Goal: Task Accomplishment & Management: Manage account settings

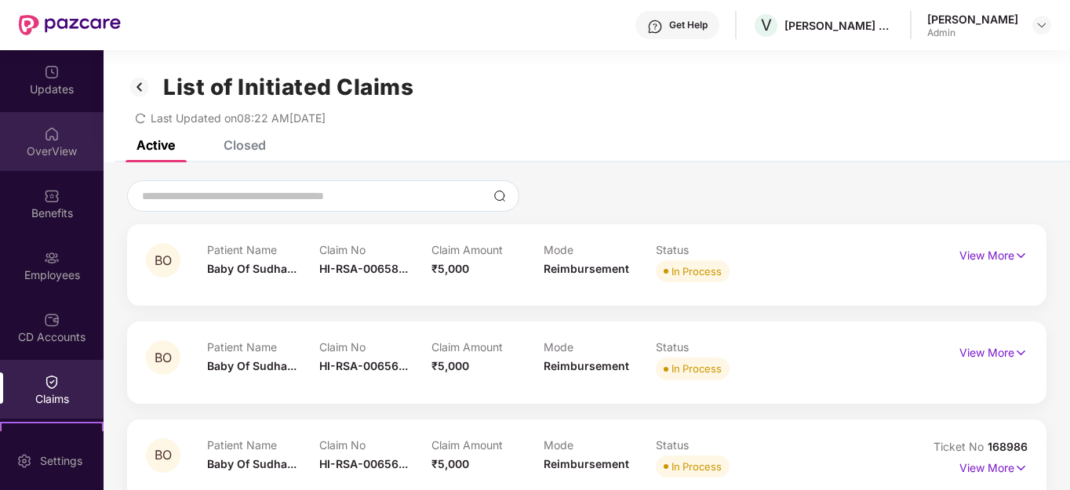
click at [53, 134] on img at bounding box center [52, 134] width 16 height 16
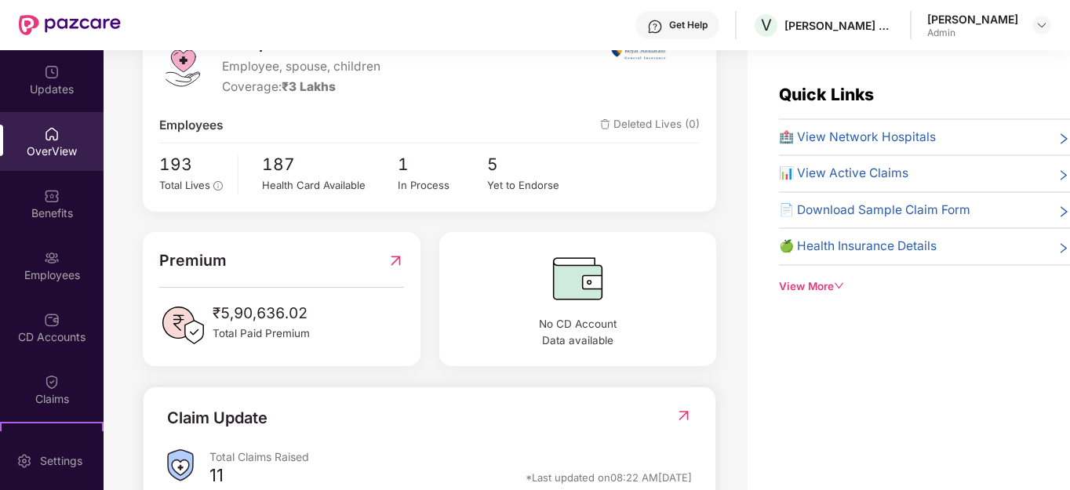
scroll to position [235, 0]
click at [175, 177] on span "Total Lives" at bounding box center [184, 183] width 51 height 13
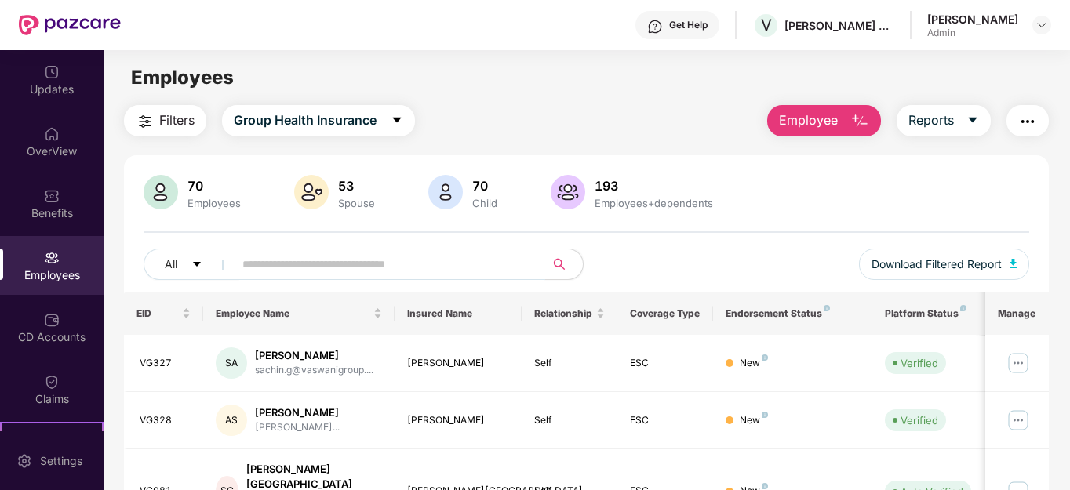
click at [271, 274] on input "text" at bounding box center [383, 265] width 282 height 24
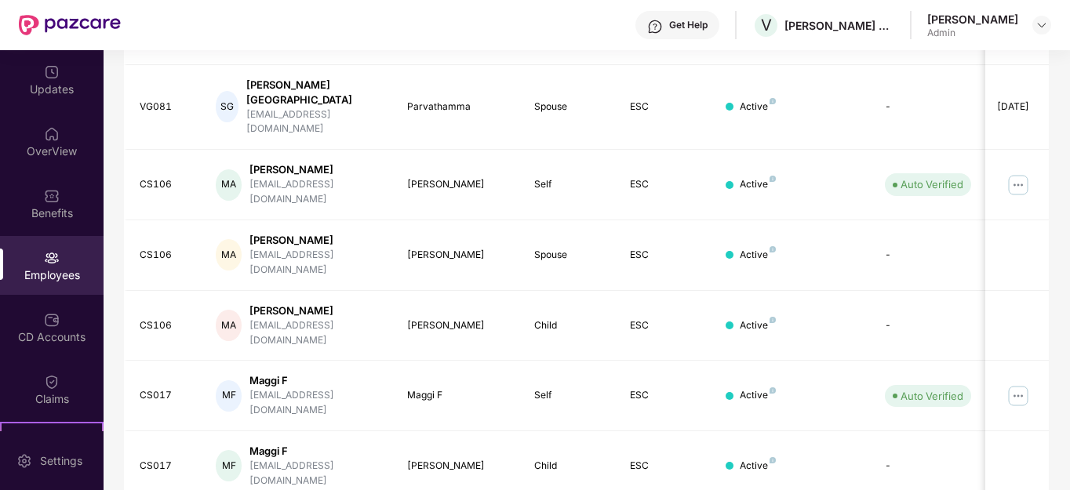
scroll to position [474, 0]
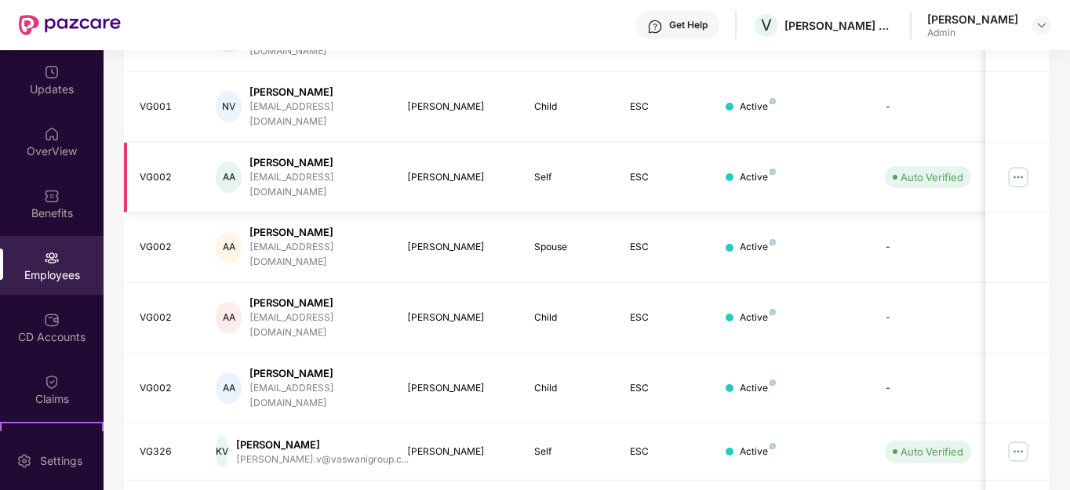
click at [1016, 165] on img at bounding box center [1018, 177] width 25 height 25
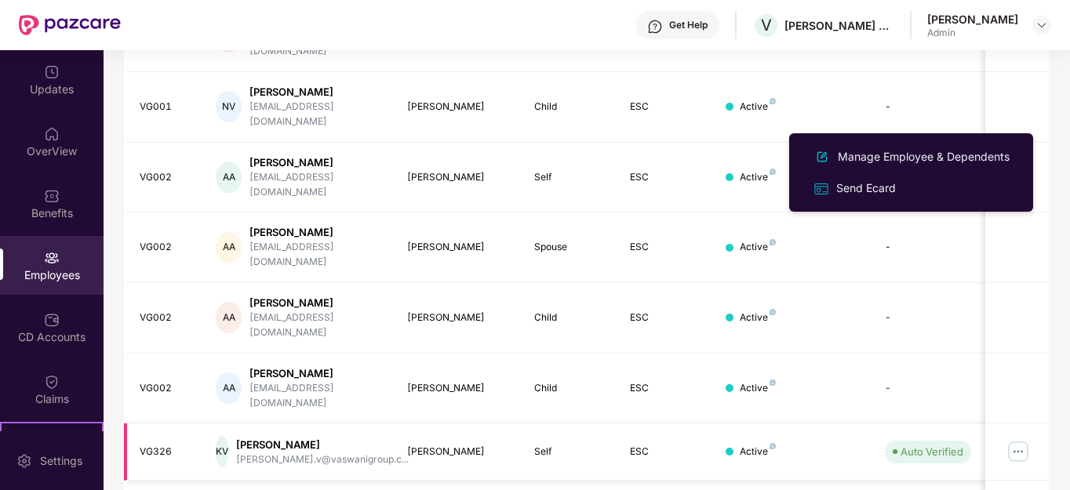
click at [1017, 439] on img at bounding box center [1018, 451] width 25 height 25
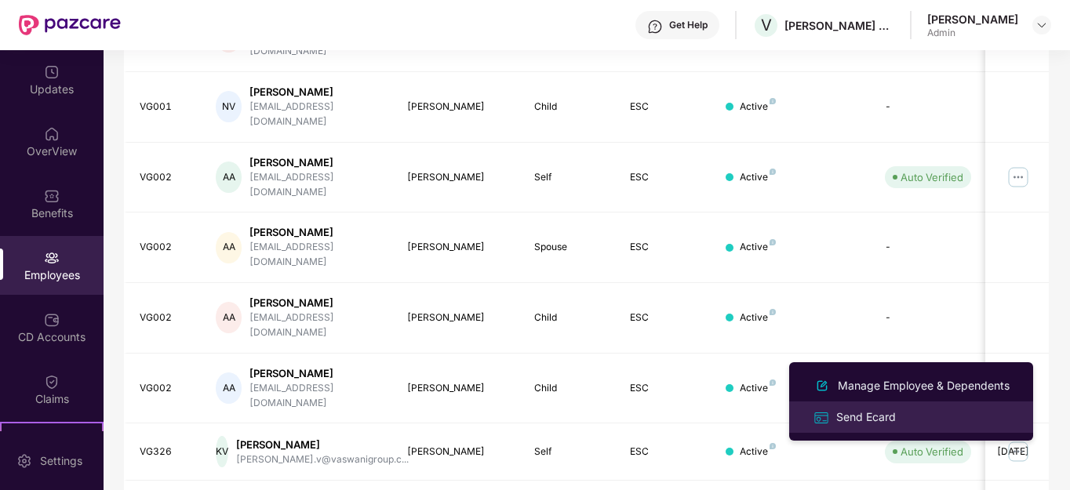
click at [888, 410] on div "Send Ecard" at bounding box center [866, 417] width 66 height 17
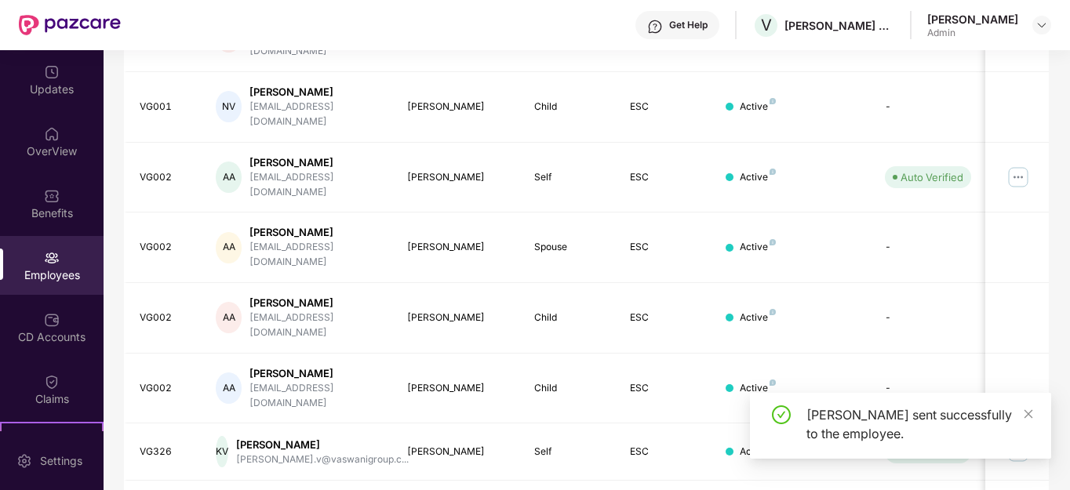
click at [1022, 416] on div "[PERSON_NAME] sent successfully to the employee." at bounding box center [919, 425] width 226 height 38
click at [1025, 415] on icon "close" at bounding box center [1028, 414] width 11 height 11
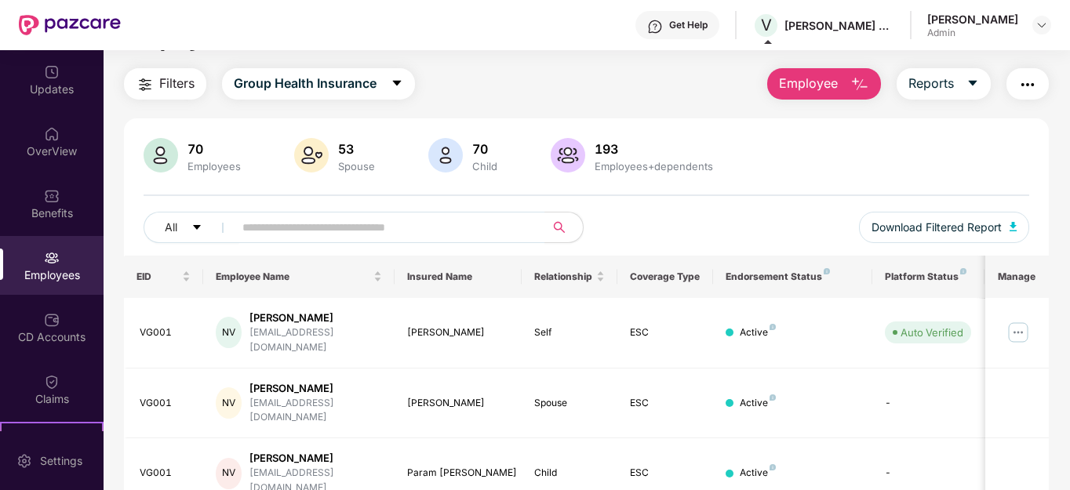
scroll to position [0, 0]
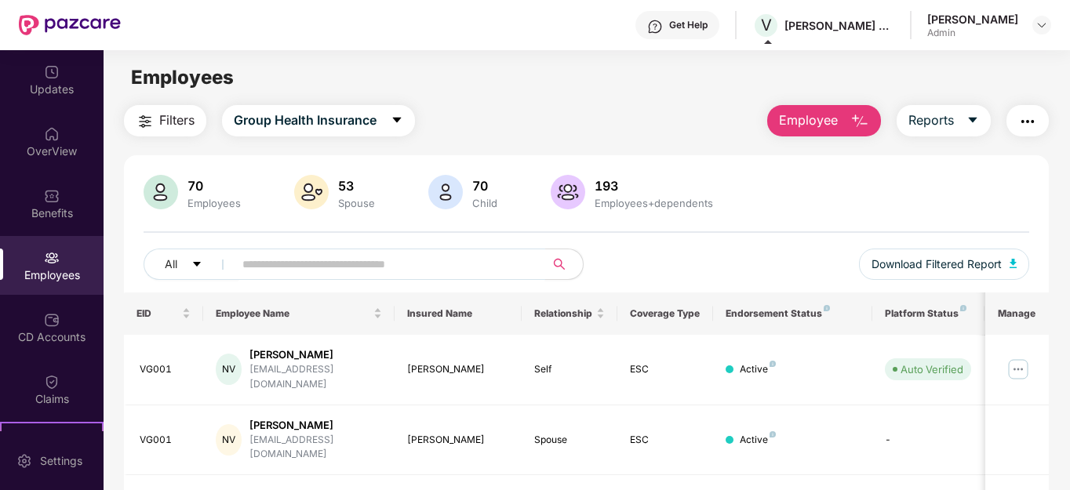
click at [316, 273] on input "text" at bounding box center [383, 265] width 282 height 24
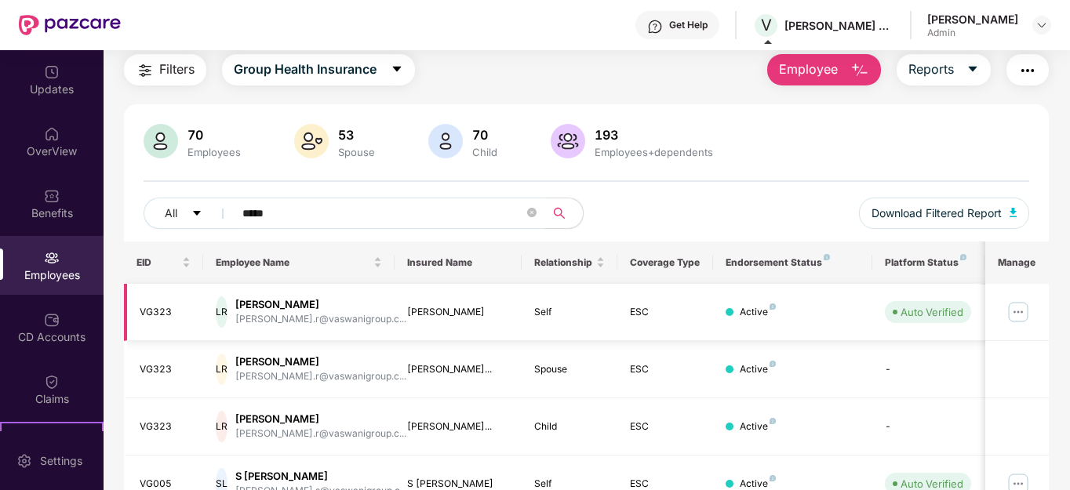
scroll to position [78, 0]
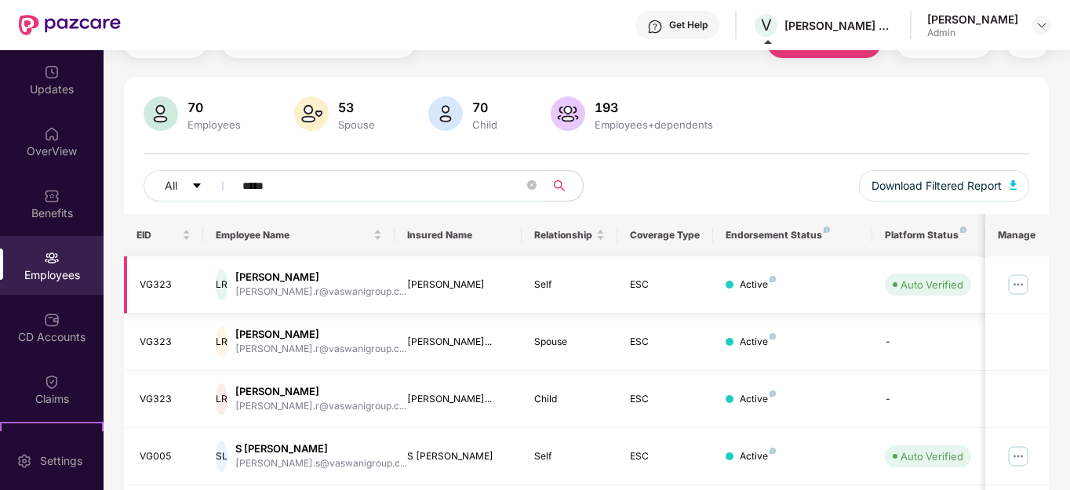
type input "*****"
click at [1021, 283] on img at bounding box center [1018, 284] width 25 height 25
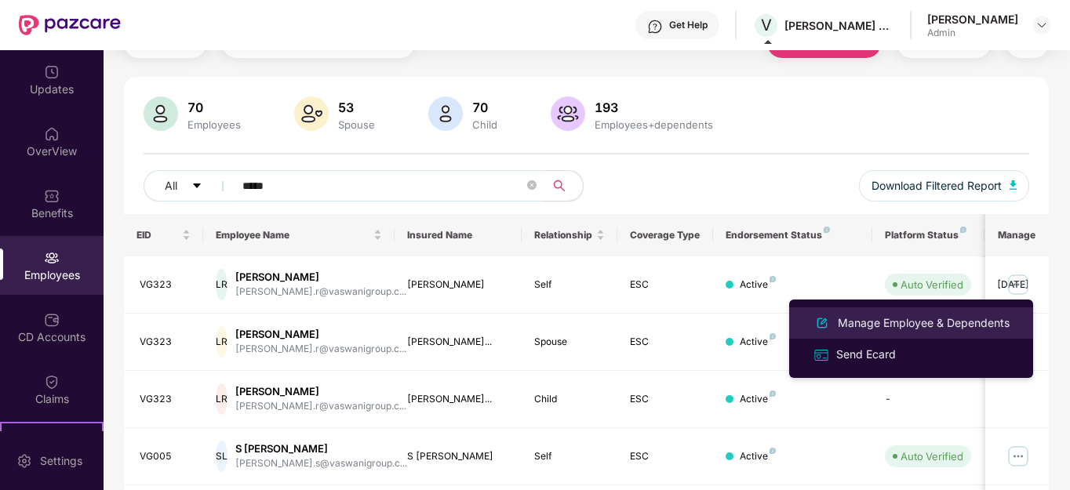
click at [895, 321] on div "Manage Employee & Dependents" at bounding box center [924, 323] width 178 height 17
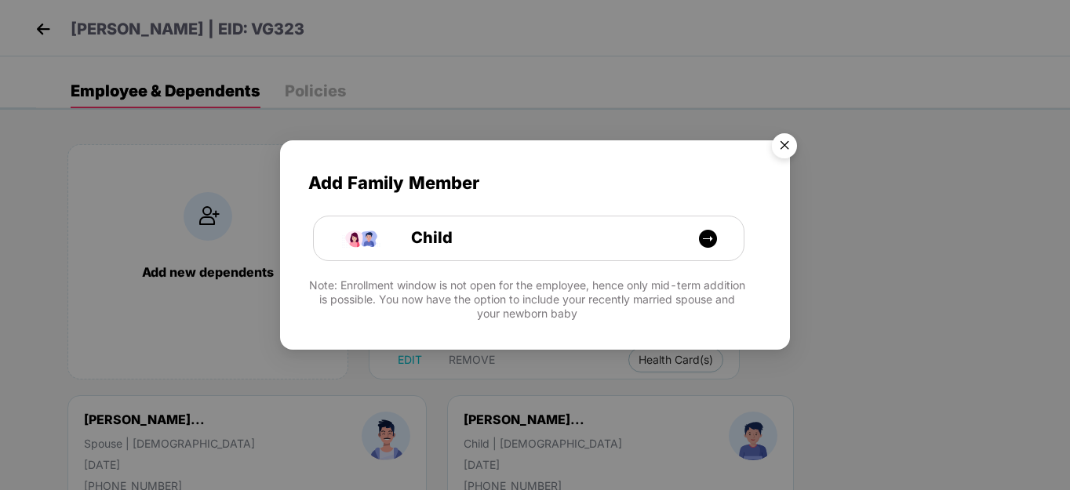
click at [790, 140] on img "Close" at bounding box center [785, 148] width 44 height 44
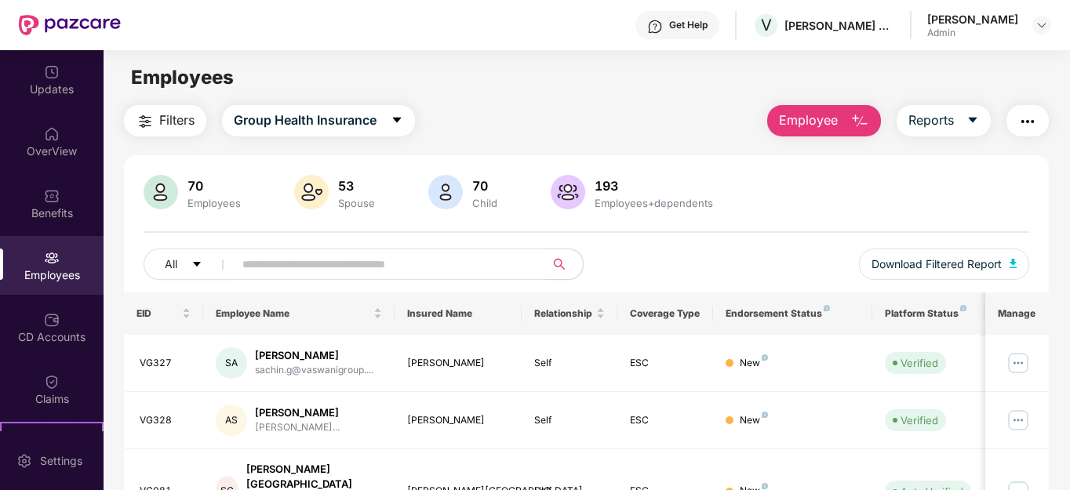
click at [333, 271] on input "text" at bounding box center [383, 265] width 282 height 24
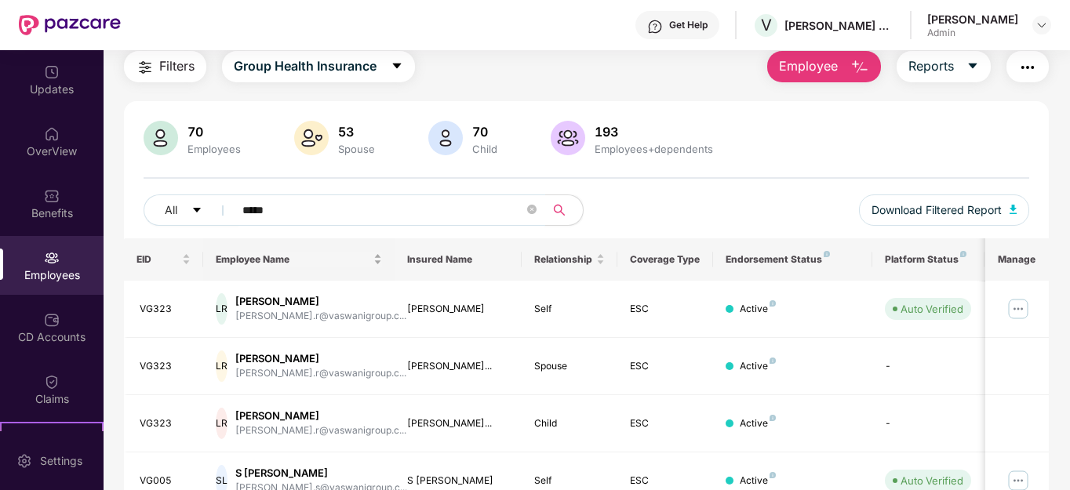
scroll to position [235, 0]
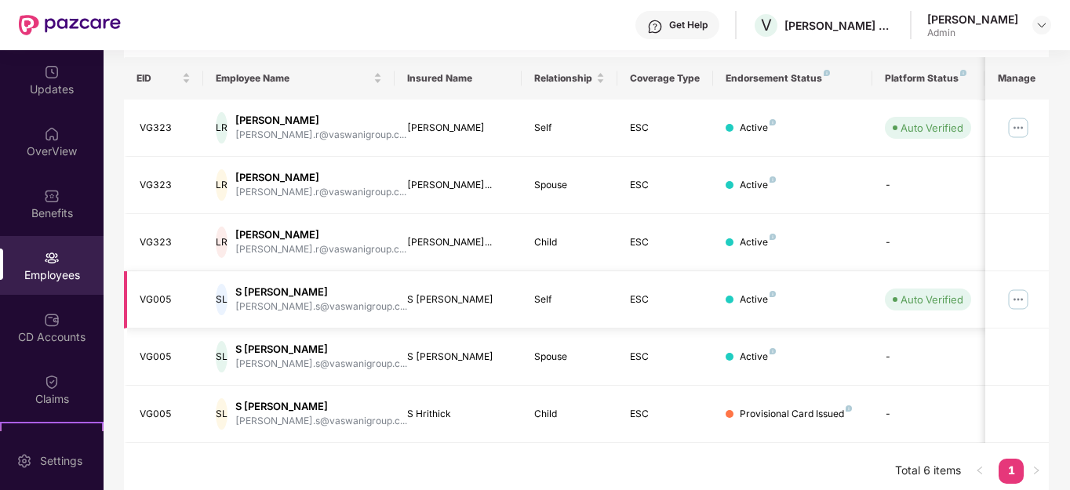
type input "*****"
click at [1017, 304] on img at bounding box center [1018, 299] width 25 height 25
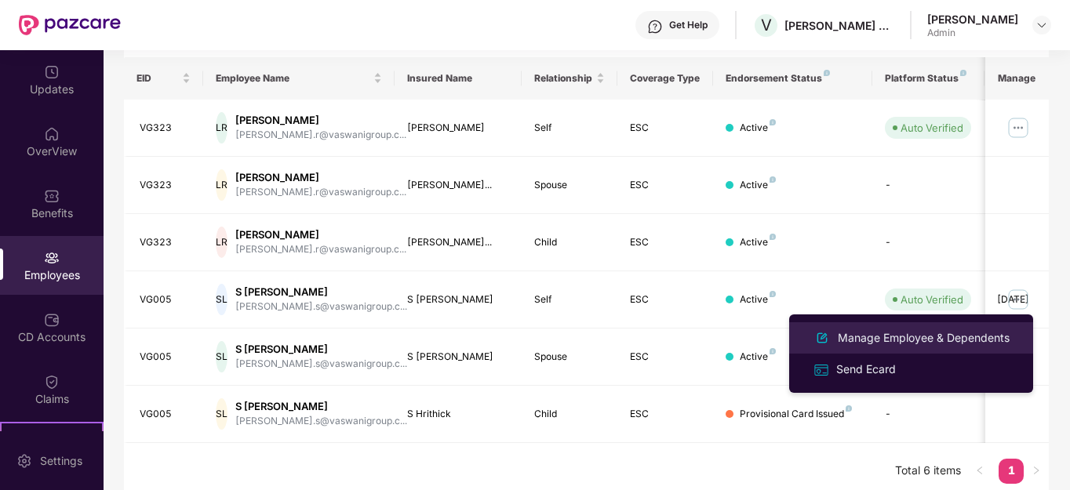
click at [878, 340] on div "Manage Employee & Dependents" at bounding box center [924, 337] width 178 height 17
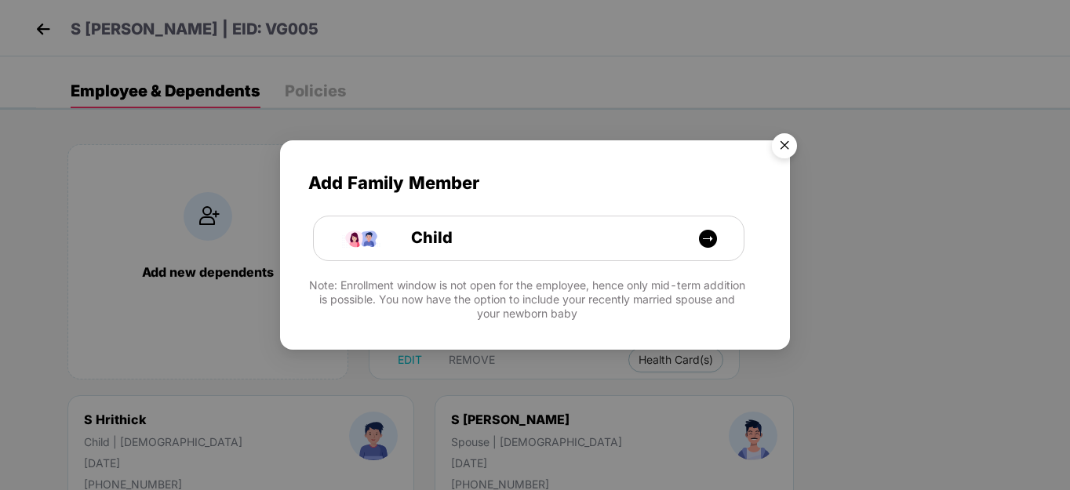
click at [787, 140] on img "Close" at bounding box center [785, 148] width 44 height 44
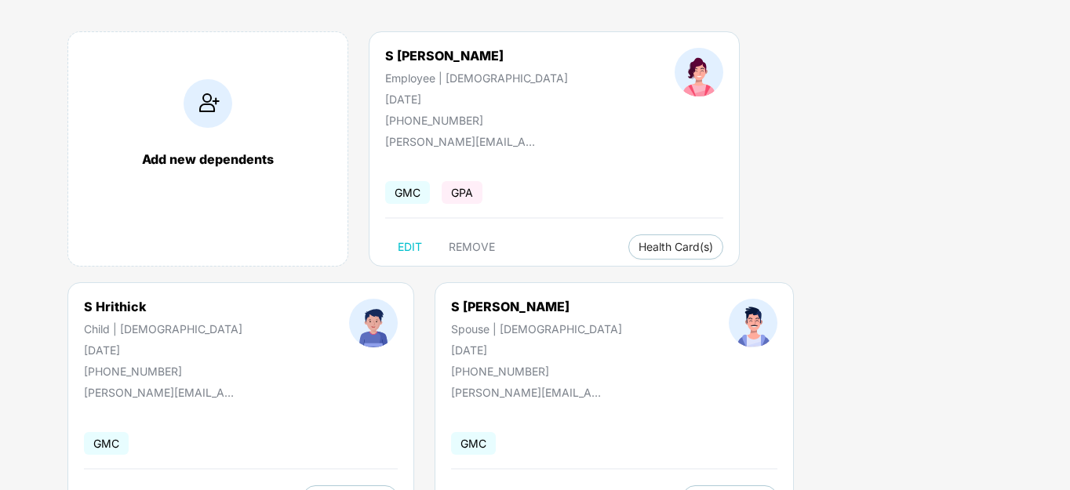
scroll to position [23, 0]
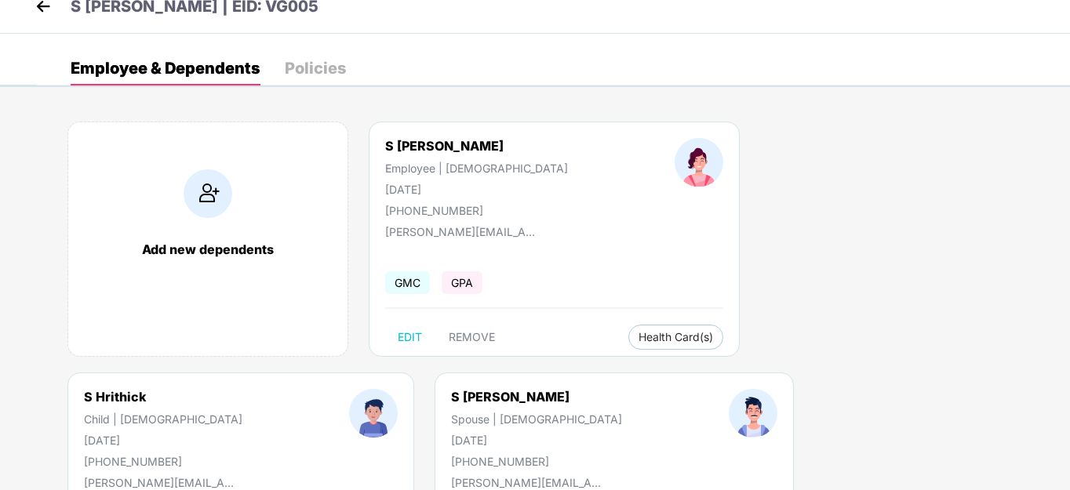
select select "*****"
select select "****"
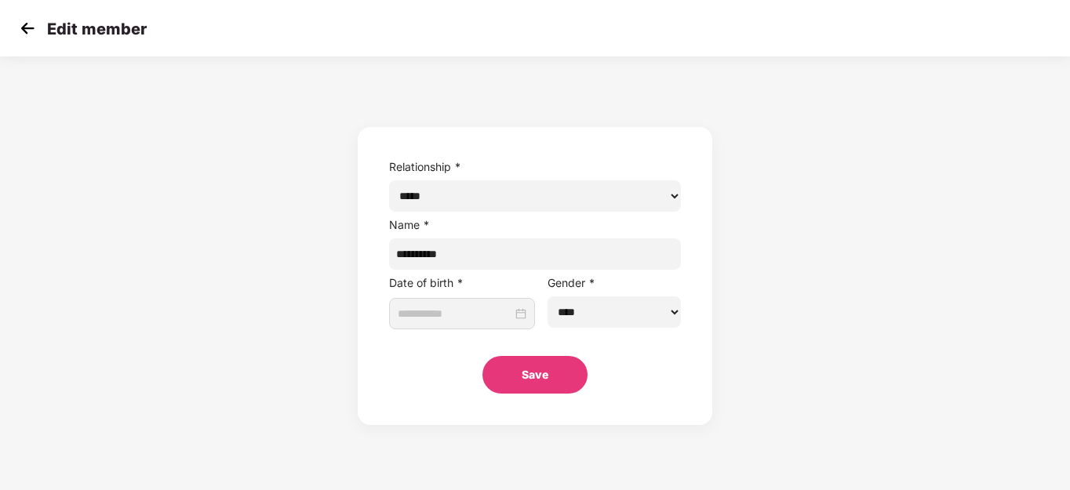
type input "**********"
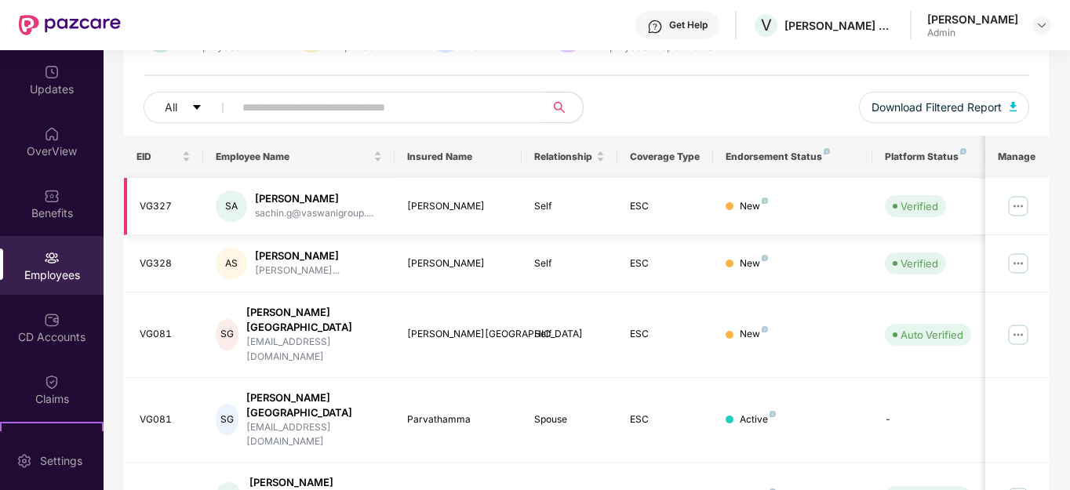
scroll to position [0, 0]
